Goal: Information Seeking & Learning: Learn about a topic

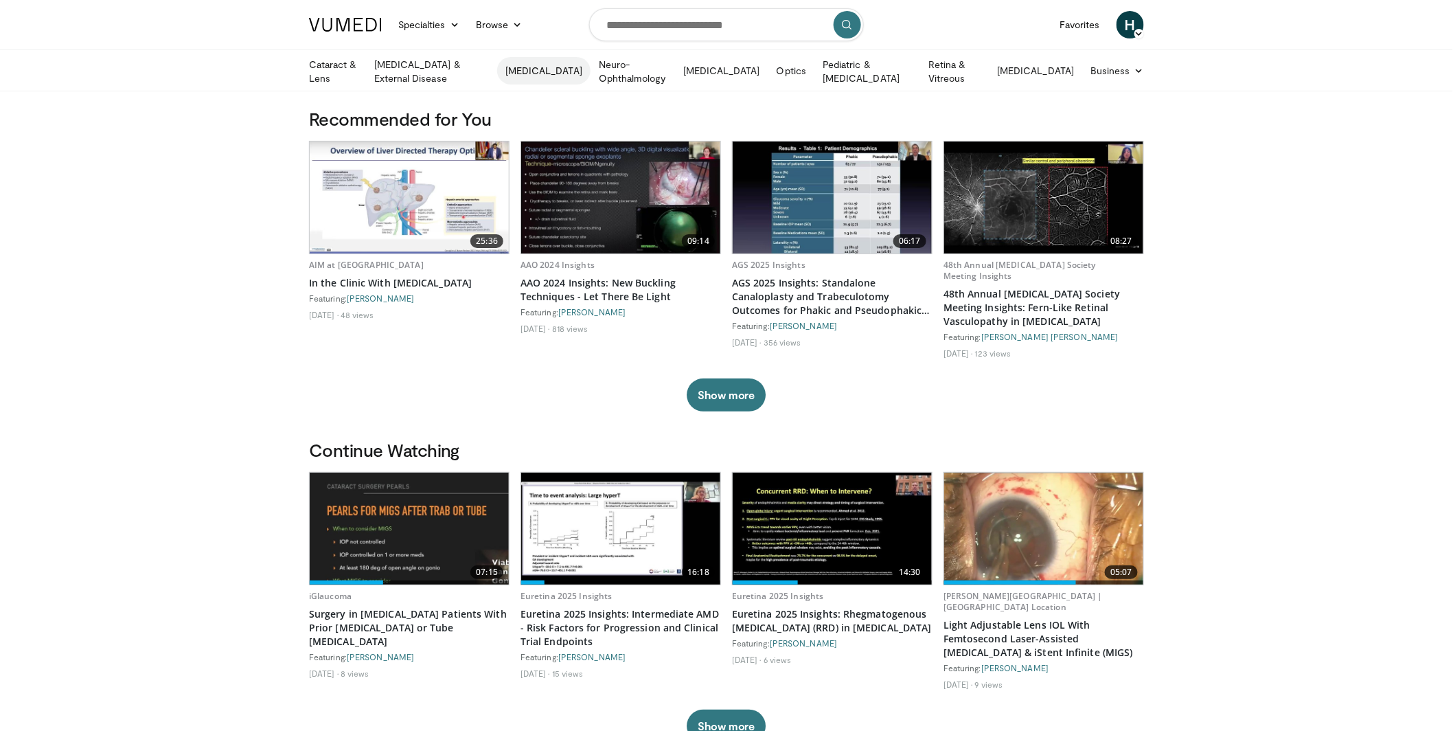
click at [556, 70] on link "[MEDICAL_DATA]" at bounding box center [543, 70] width 93 height 27
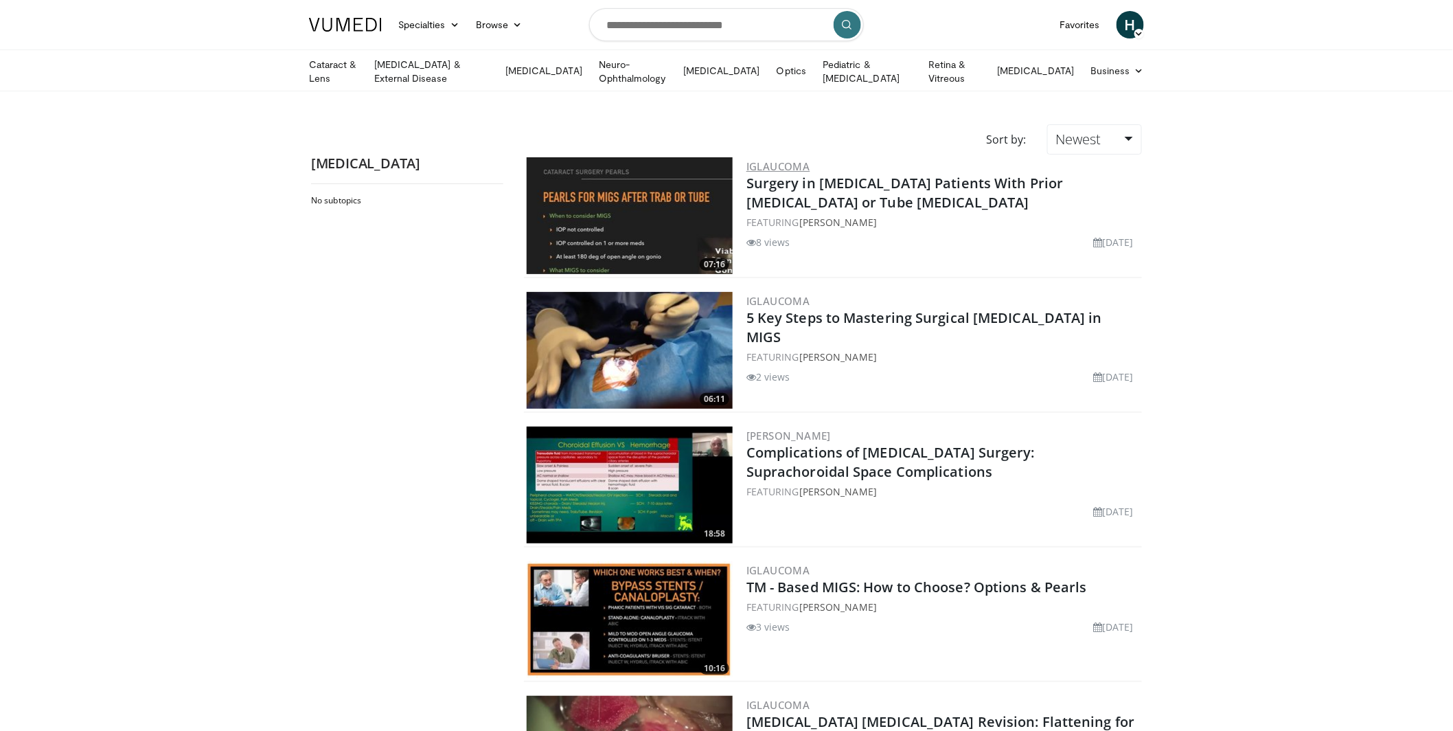
click at [789, 162] on link "iGlaucoma" at bounding box center [779, 166] width 64 height 14
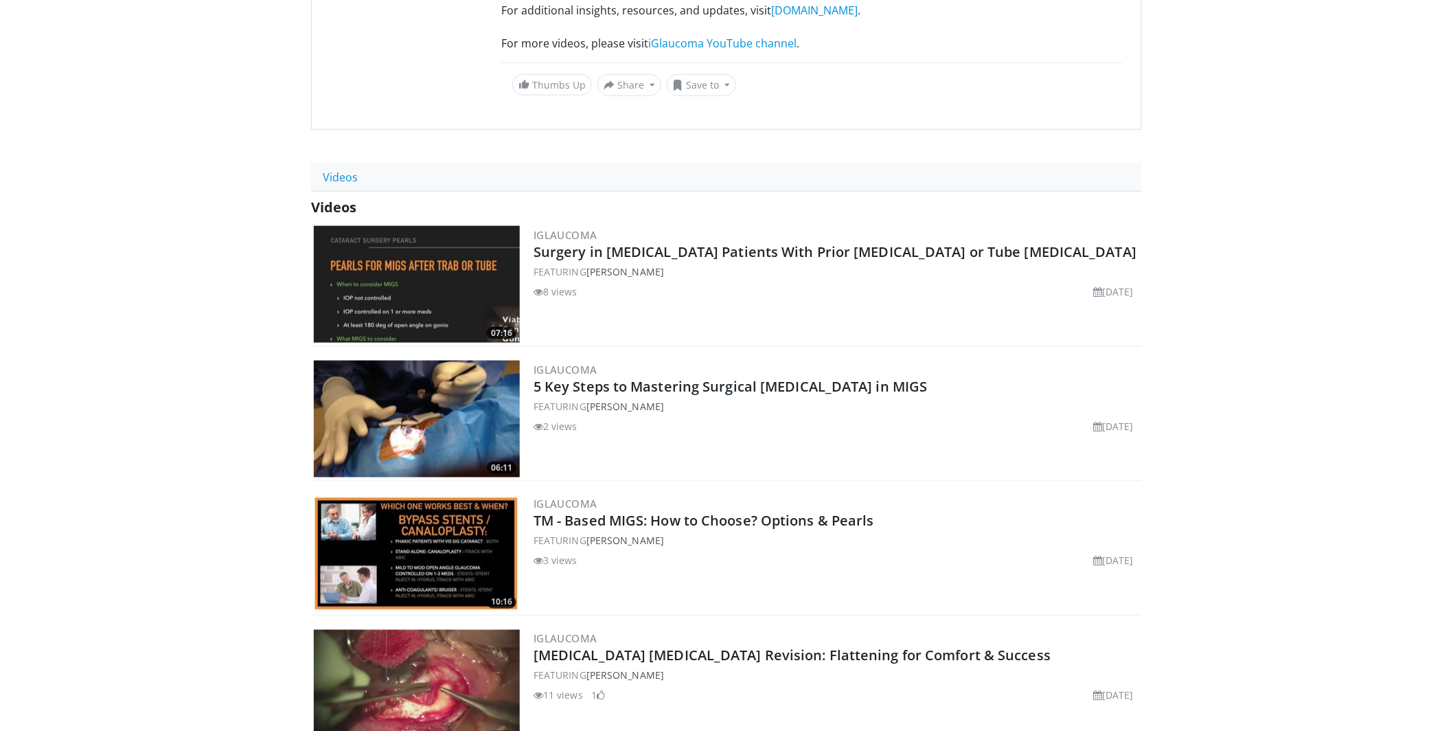
scroll to position [662, 0]
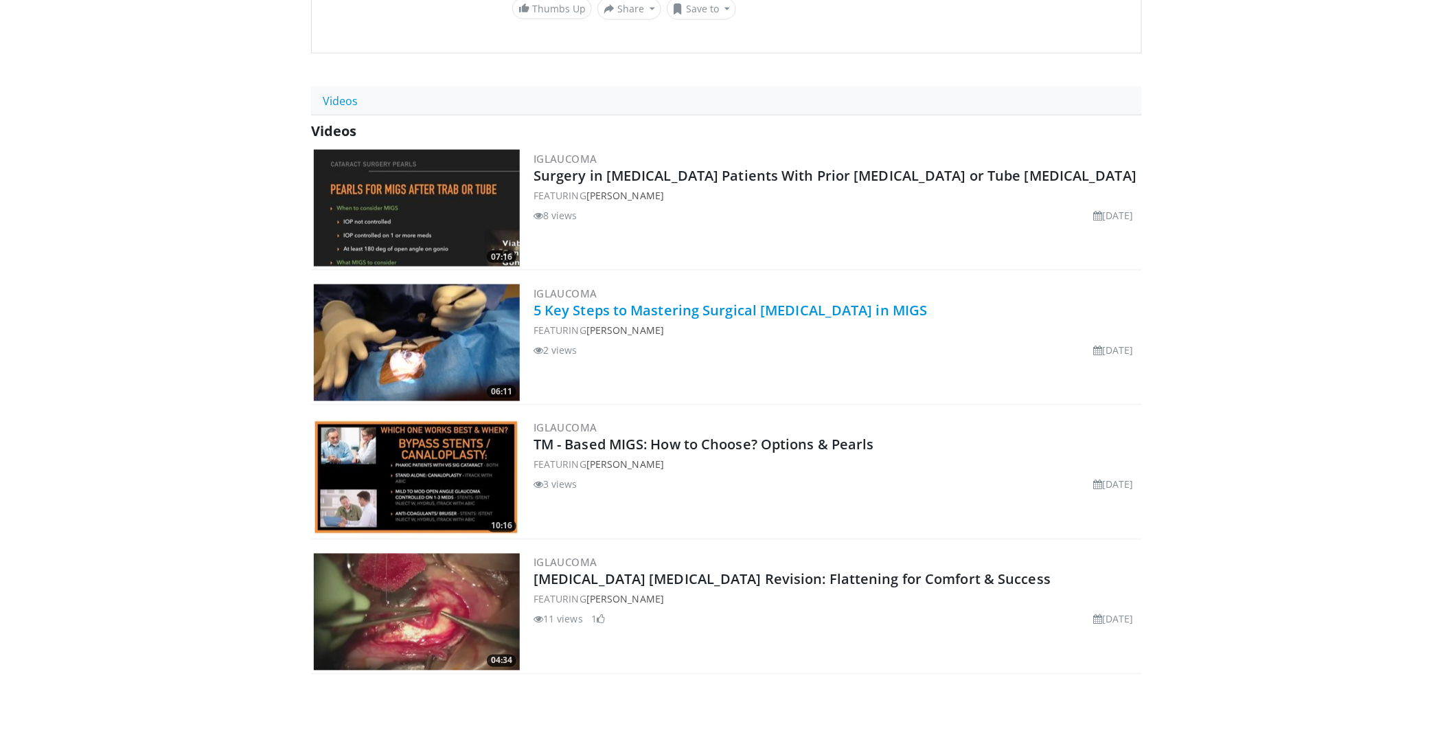
click at [703, 301] on link "5 Key Steps to Mastering Surgical [MEDICAL_DATA] in MIGS" at bounding box center [731, 310] width 394 height 19
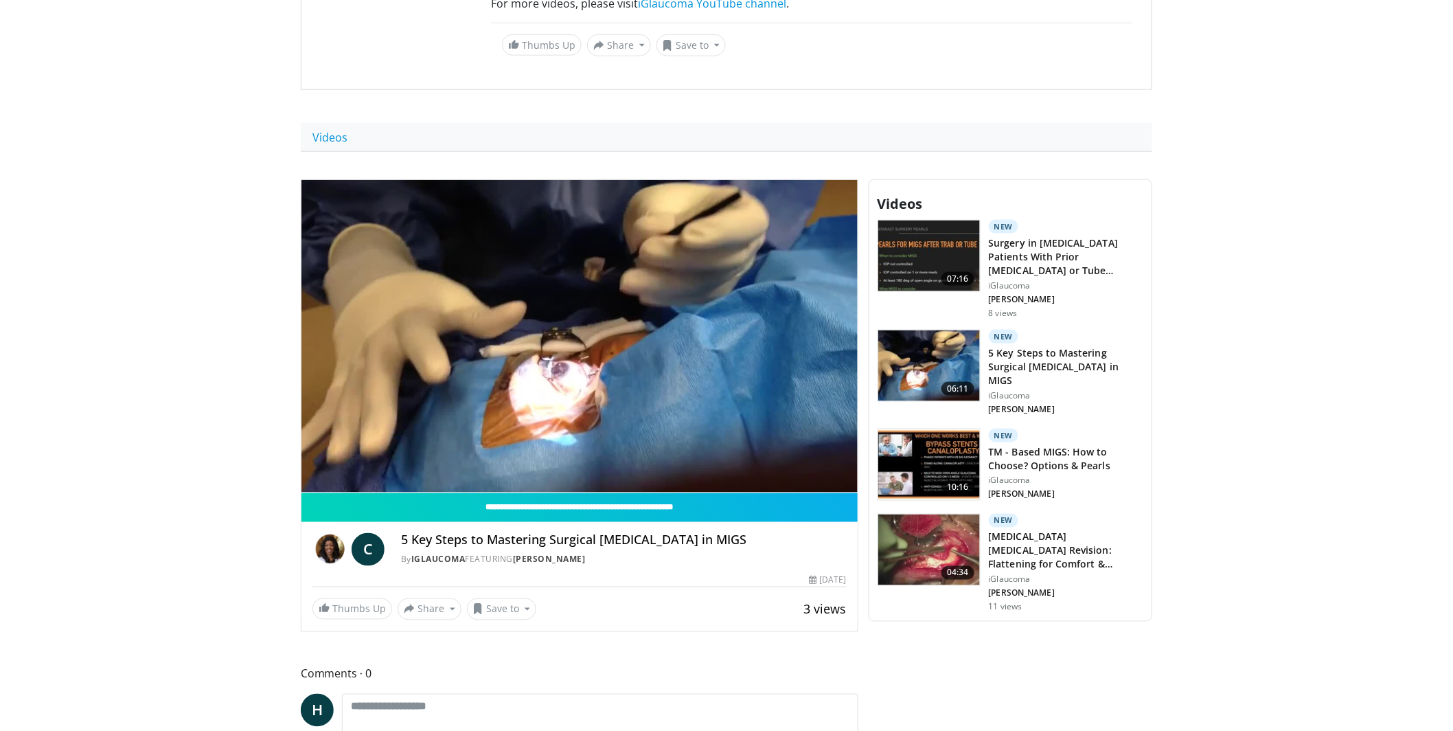
scroll to position [719, 0]
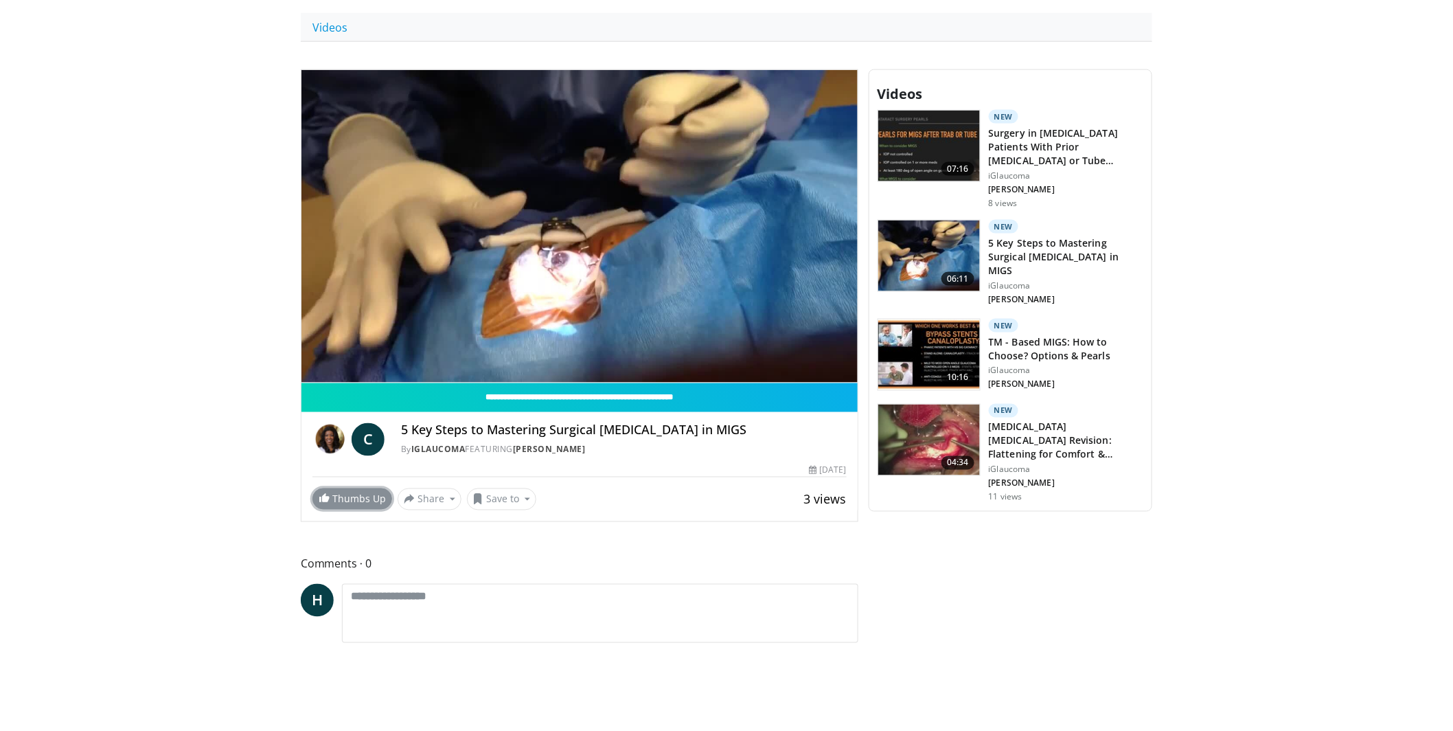
click at [352, 488] on link "Thumbs Up" at bounding box center [353, 498] width 80 height 21
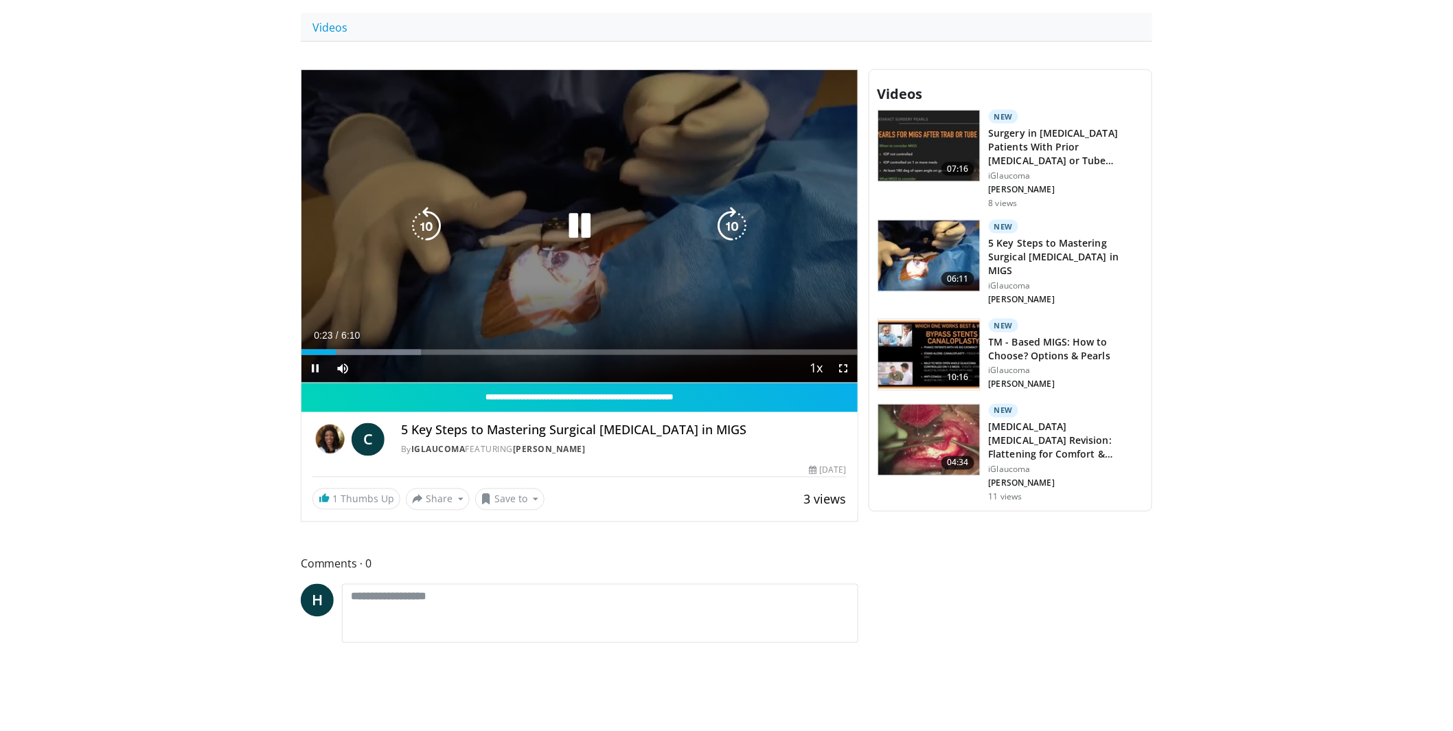
click at [571, 207] on icon "Video Player" at bounding box center [579, 226] width 38 height 38
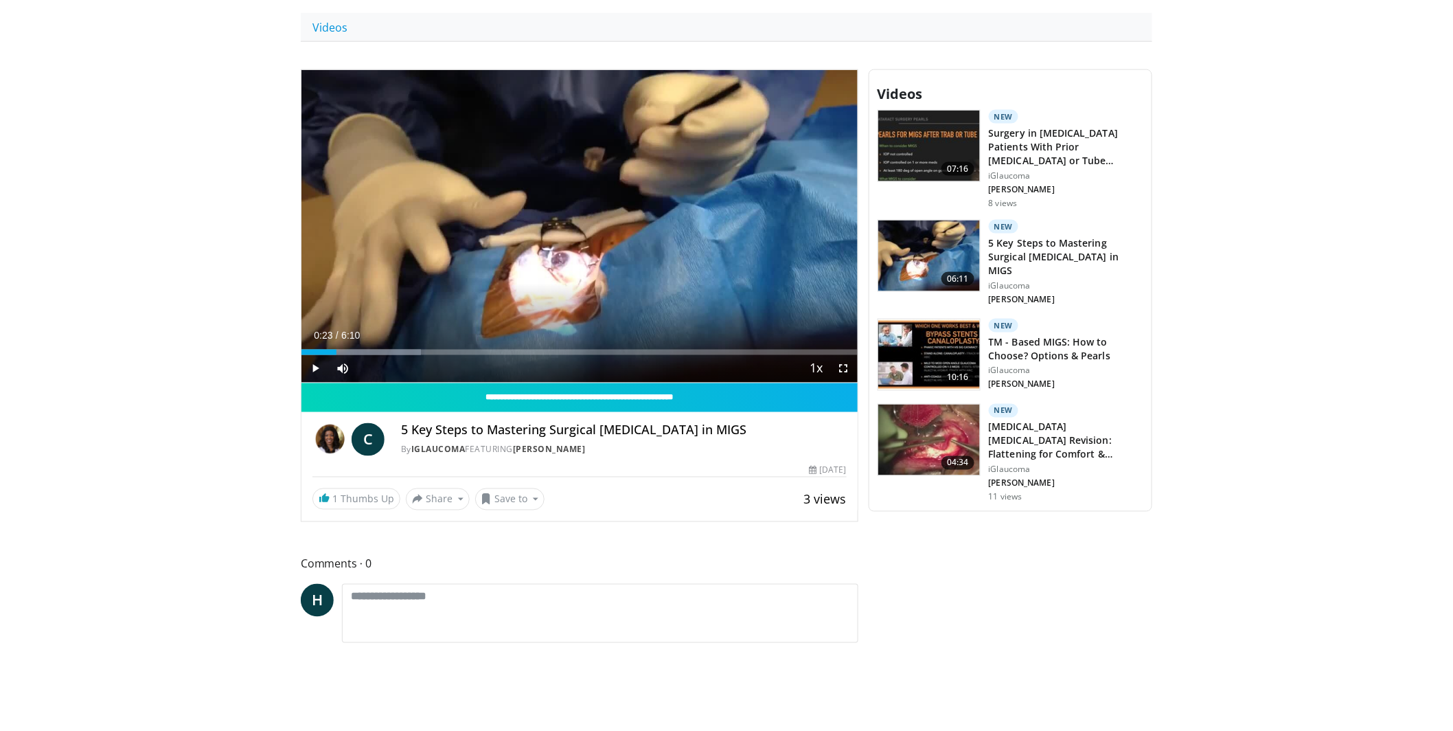
click at [436, 444] on link "iGlaucoma" at bounding box center [438, 450] width 54 height 12
